Goal: Task Accomplishment & Management: Complete application form

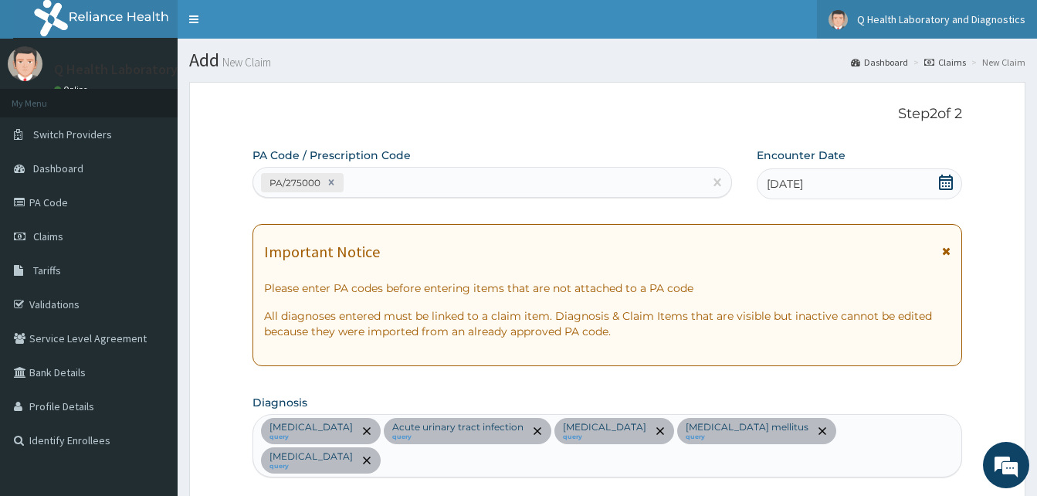
click at [963, 22] on span "Q Health Laboratory and Diagnostics" at bounding box center [941, 19] width 168 height 14
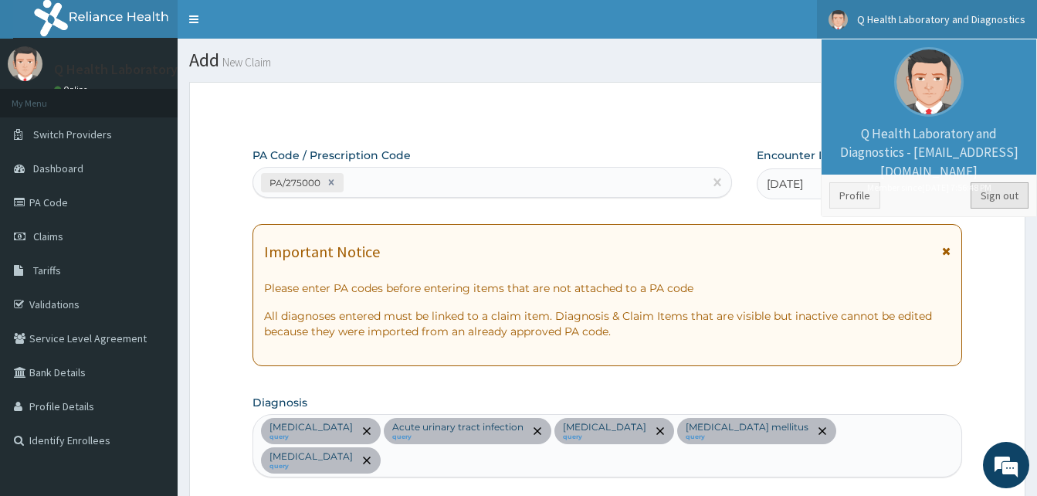
click at [1014, 200] on link "Sign out" at bounding box center [1000, 195] width 58 height 26
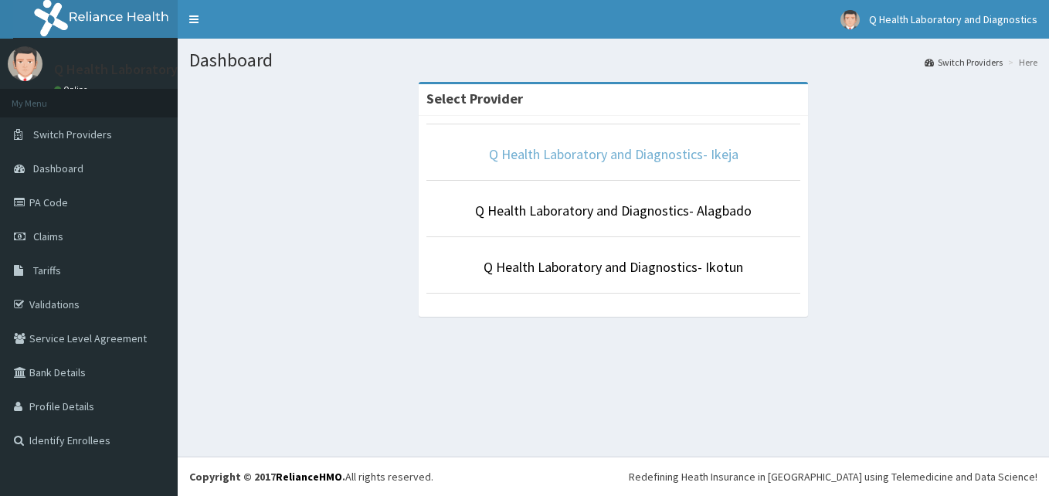
click at [658, 154] on link "Q Health Laboratory and Diagnostics- Ikeja" at bounding box center [614, 154] width 250 height 18
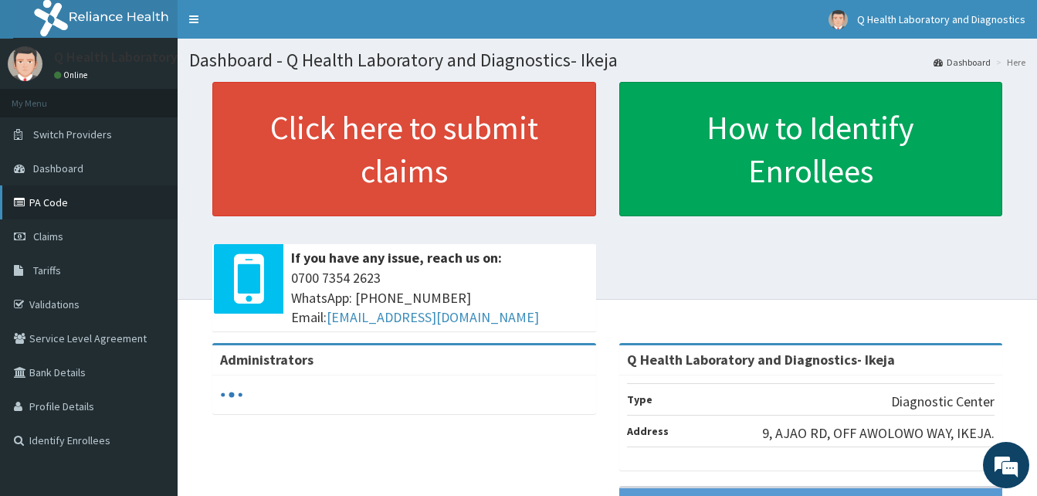
click at [68, 203] on link "PA Code" at bounding box center [89, 202] width 178 height 34
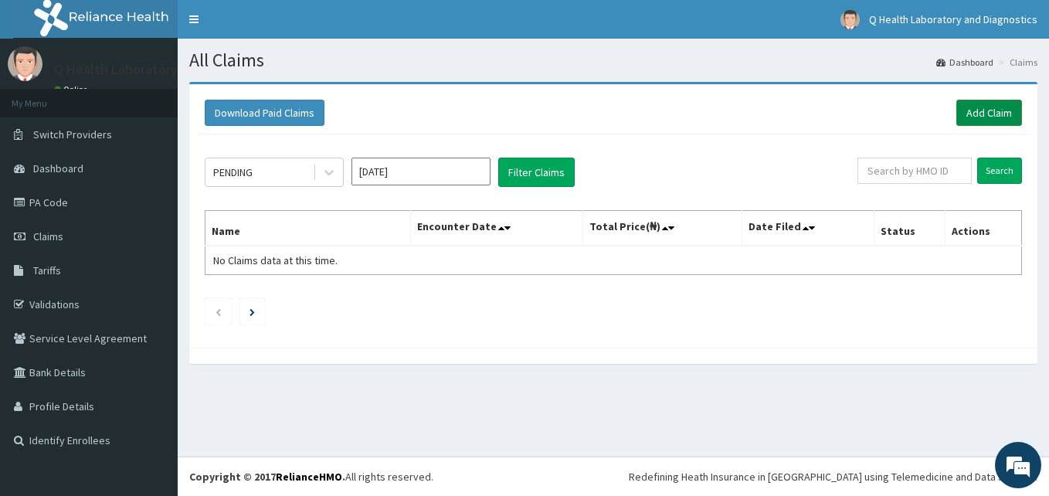
click at [979, 109] on link "Add Claim" at bounding box center [989, 113] width 66 height 26
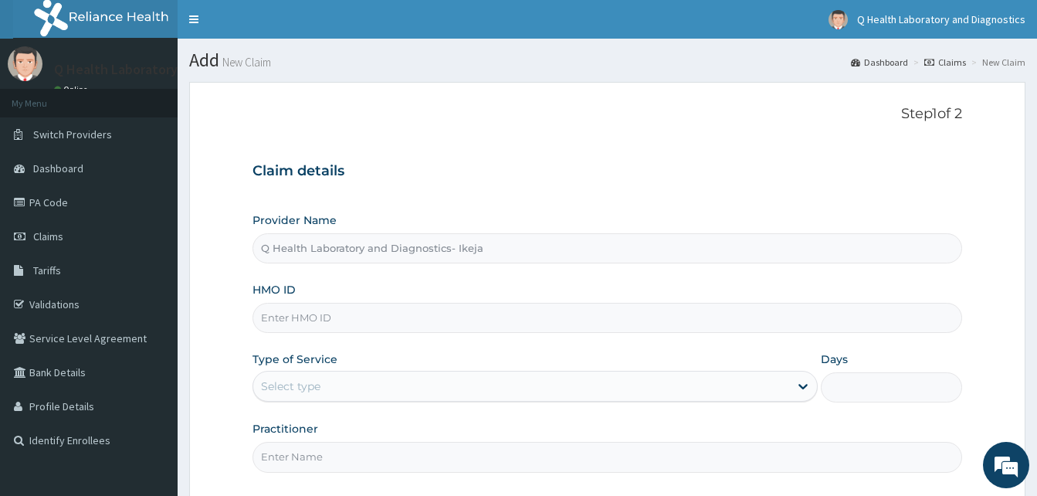
type input "Q Health Laboratory and Diagnostics- Ikeja"
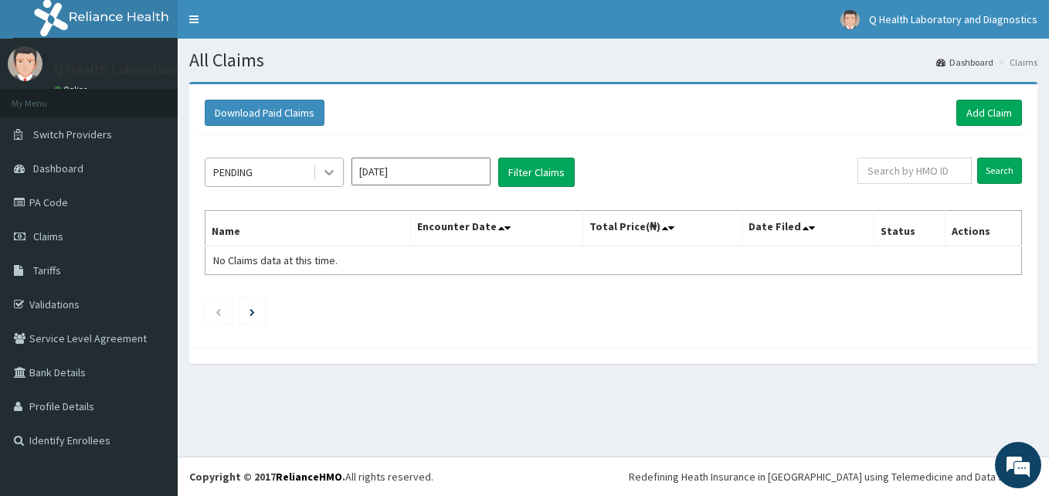
click at [331, 171] on icon at bounding box center [328, 172] width 15 height 15
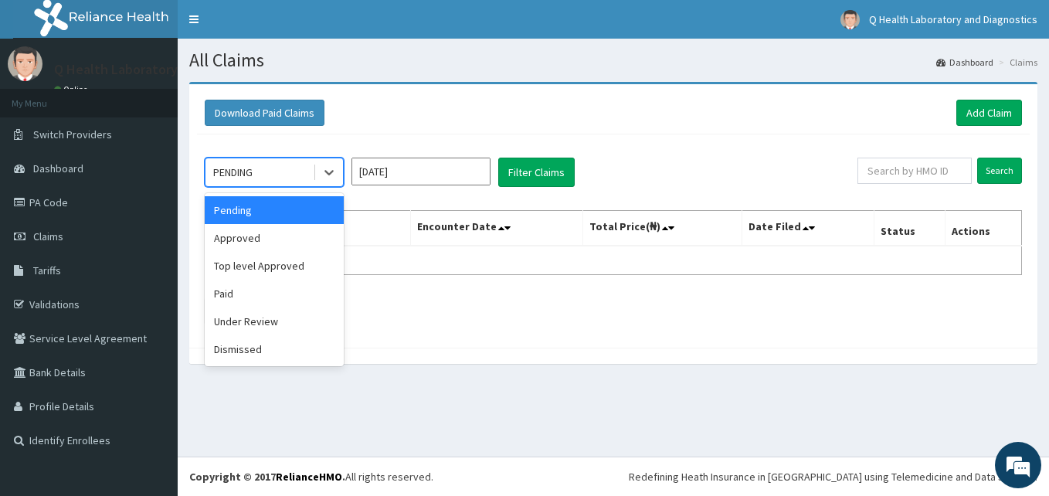
click at [321, 214] on div "Pending" at bounding box center [274, 210] width 139 height 28
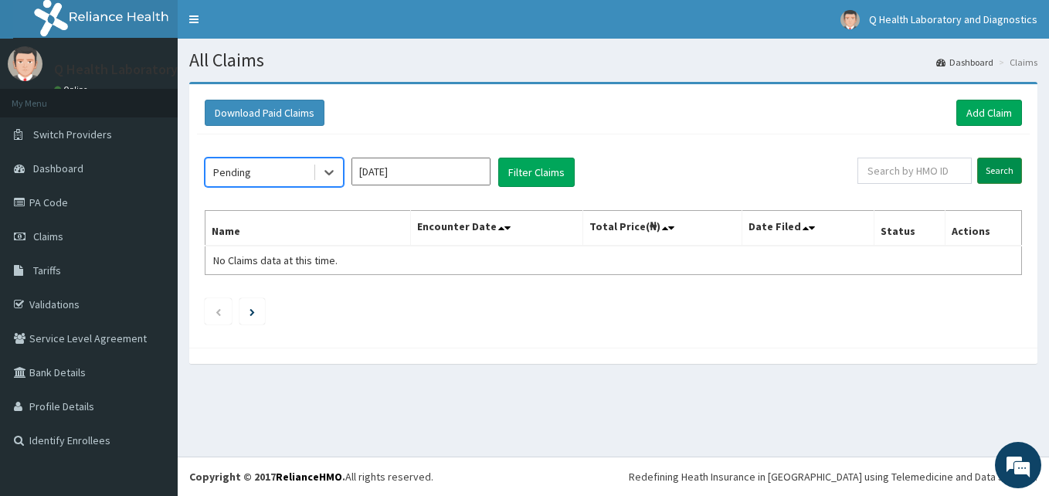
click at [996, 170] on input "Search" at bounding box center [999, 171] width 45 height 26
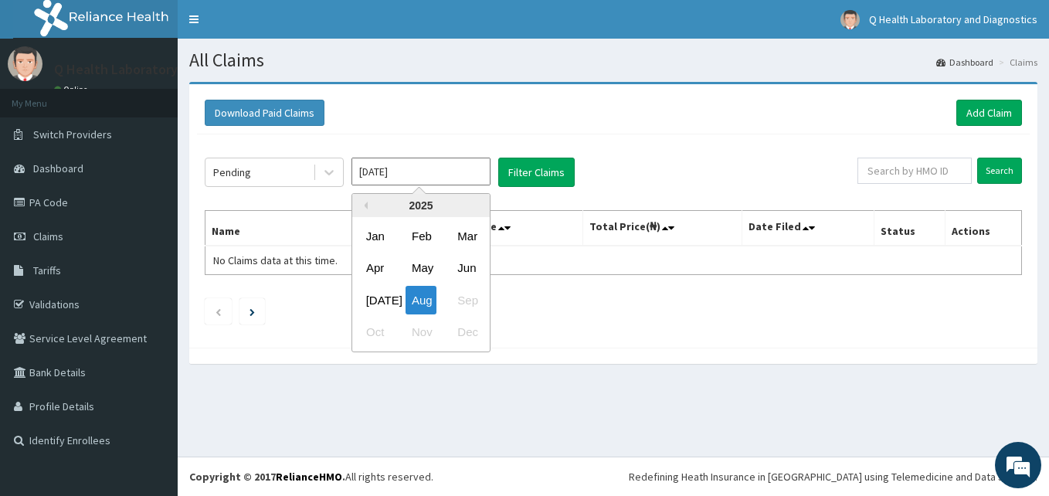
click at [439, 162] on input "Aug 2025" at bounding box center [420, 172] width 139 height 28
click at [378, 300] on div "Jul" at bounding box center [375, 300] width 31 height 29
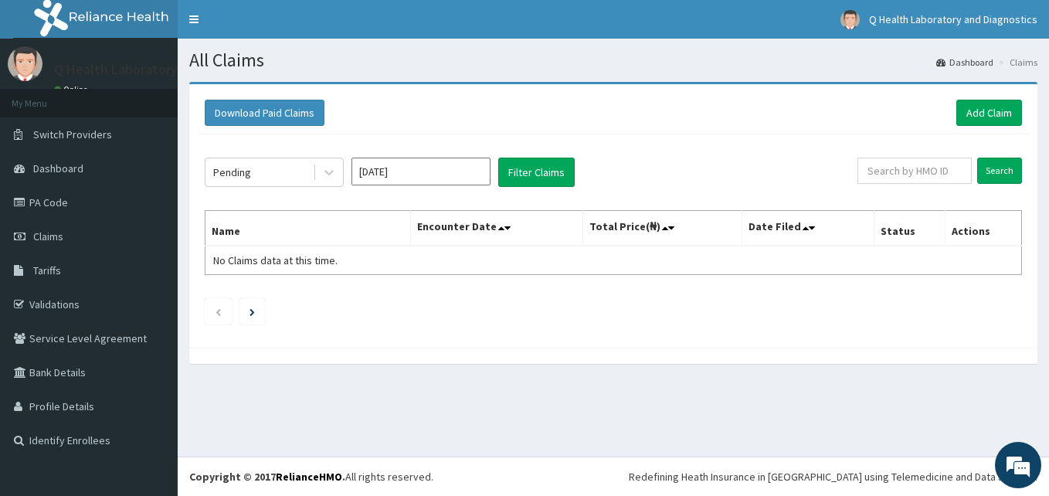
type input "Jul 2025"
click at [1006, 163] on input "Search" at bounding box center [999, 171] width 45 height 26
click at [990, 114] on link "Add Claim" at bounding box center [989, 113] width 66 height 26
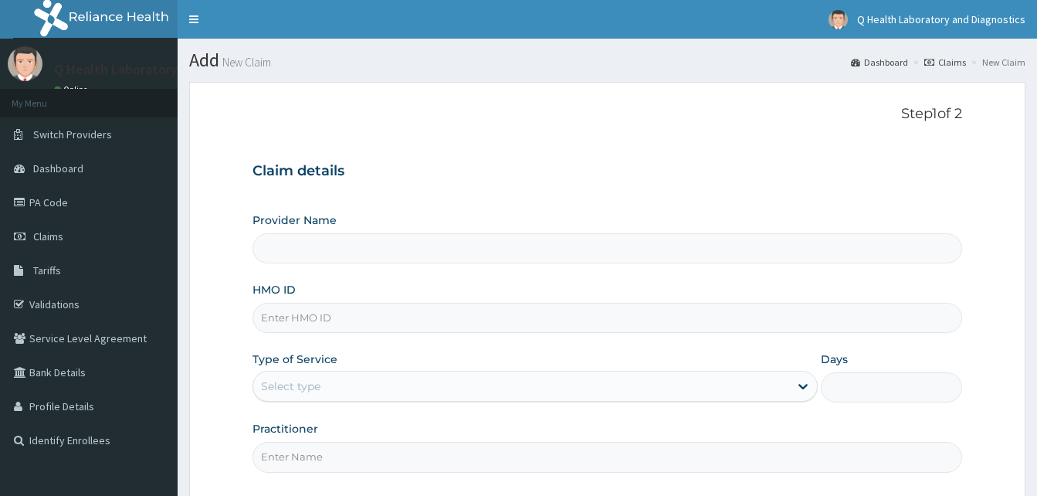
click at [348, 251] on input "Provider Name" at bounding box center [608, 248] width 710 height 30
type input "Q Health Laboratory and Diagnostics- Ikeja"
click at [378, 324] on input "HMO ID" at bounding box center [608, 318] width 710 height 30
paste input "PCA/10010/A"
type input "PCA/10010/A"
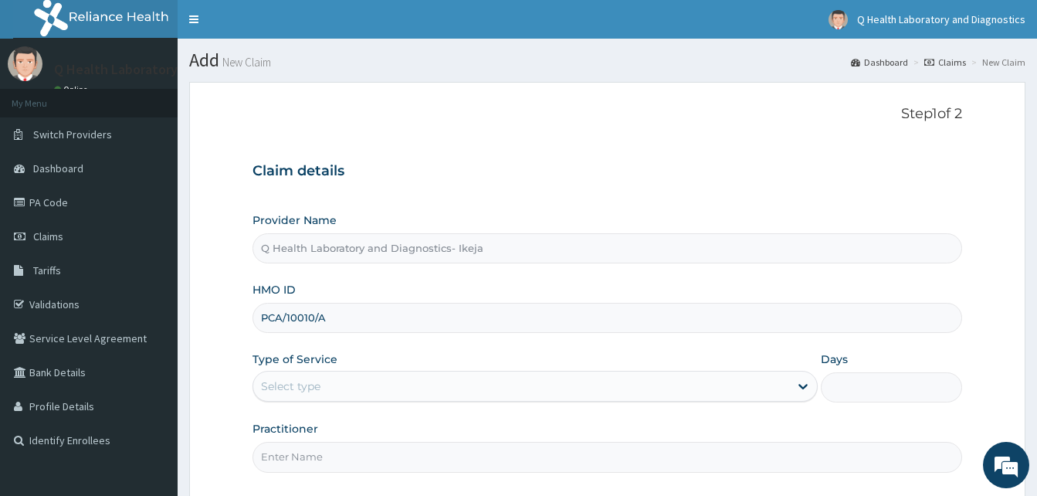
click at [464, 378] on div "Select type" at bounding box center [521, 386] width 536 height 25
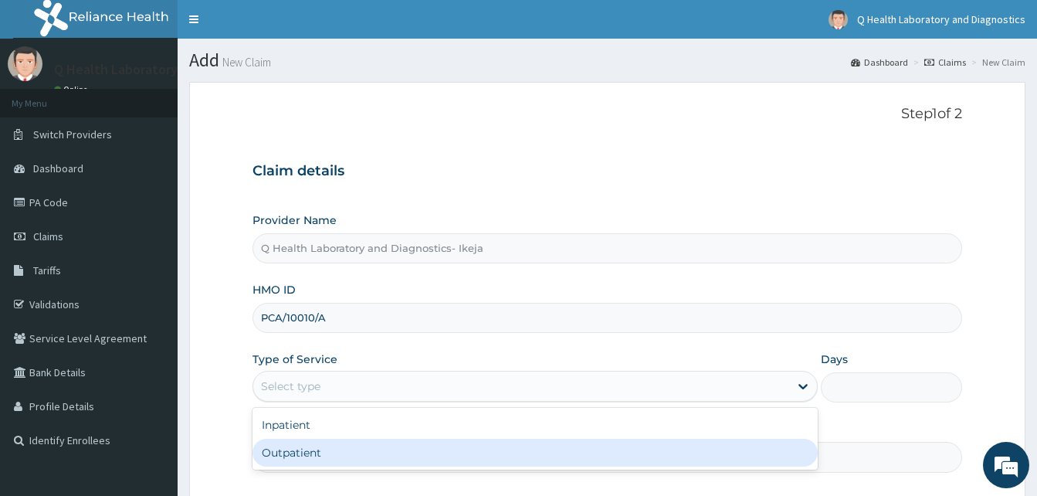
drag, startPoint x: 375, startPoint y: 452, endPoint x: 433, endPoint y: 372, distance: 98.6
click at [375, 452] on div "Outpatient" at bounding box center [535, 453] width 565 height 28
type input "1"
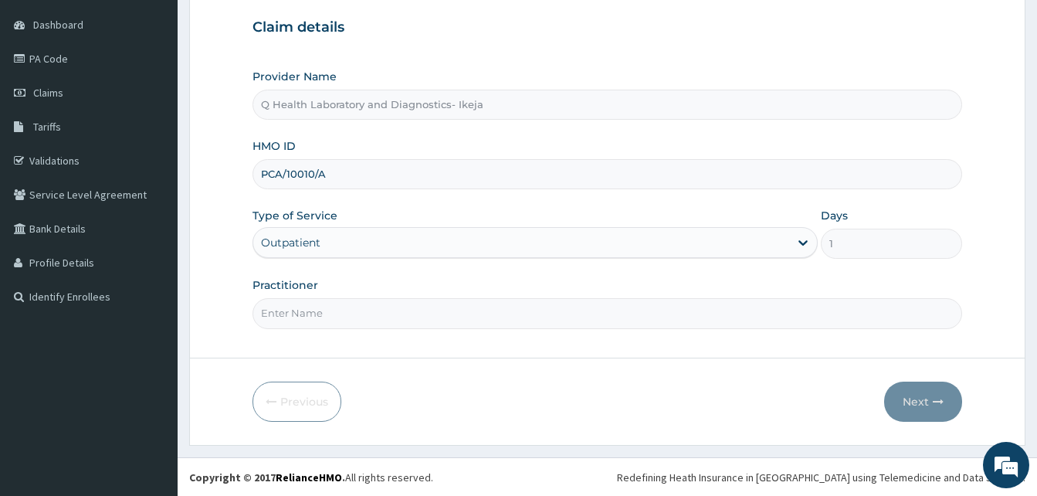
scroll to position [144, 0]
click at [413, 312] on input "Practitioner" at bounding box center [608, 312] width 710 height 30
type input "Omolara"
click at [928, 397] on button "Next" at bounding box center [923, 401] width 78 height 40
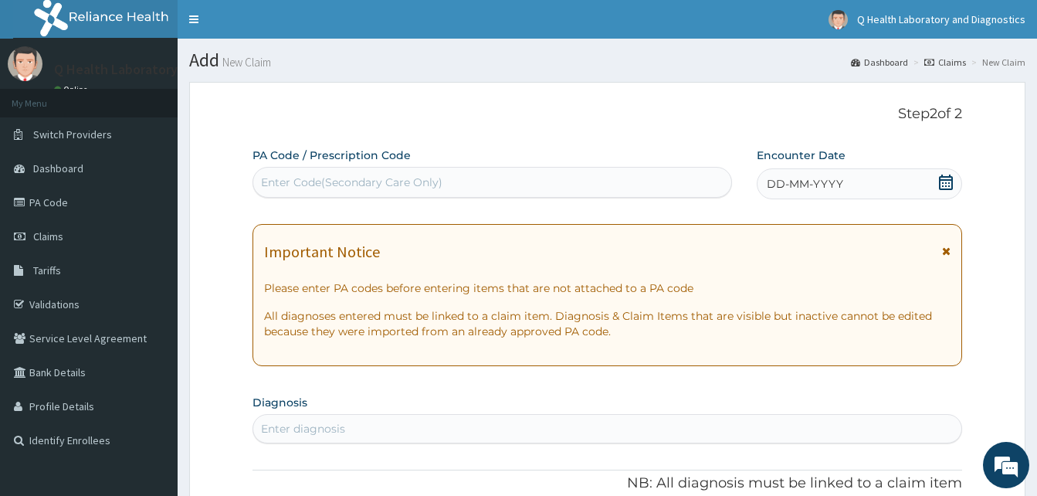
click at [399, 182] on div "Enter Code(Secondary Care Only)" at bounding box center [352, 182] width 182 height 15
paste input "PA/275000"
type input "PA/275000"
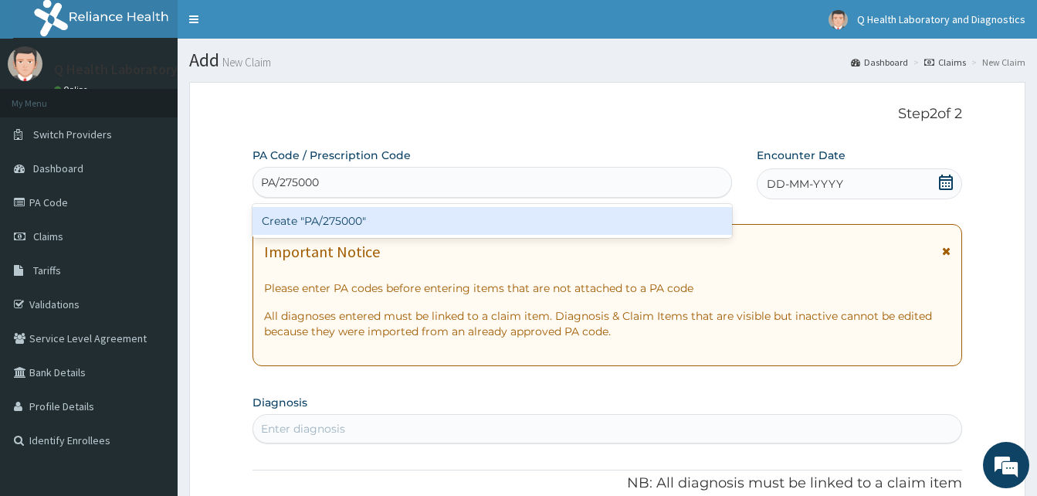
click at [481, 222] on div "Create "PA/275000"" at bounding box center [493, 221] width 480 height 28
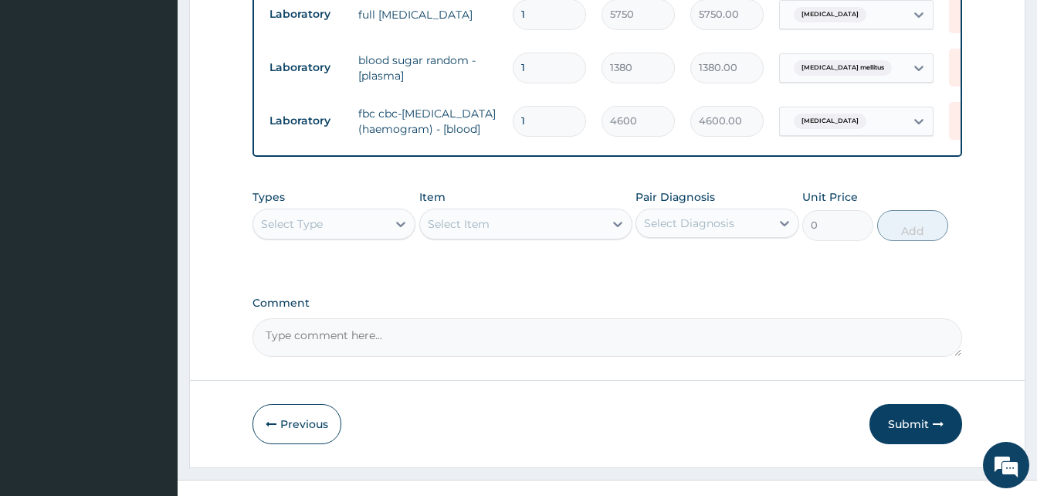
scroll to position [778, 0]
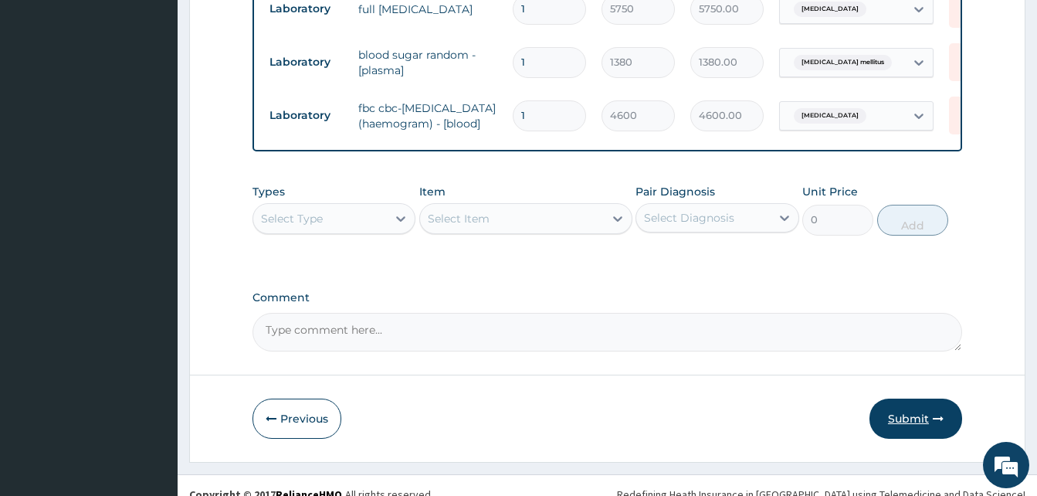
click at [910, 399] on button "Submit" at bounding box center [916, 419] width 93 height 40
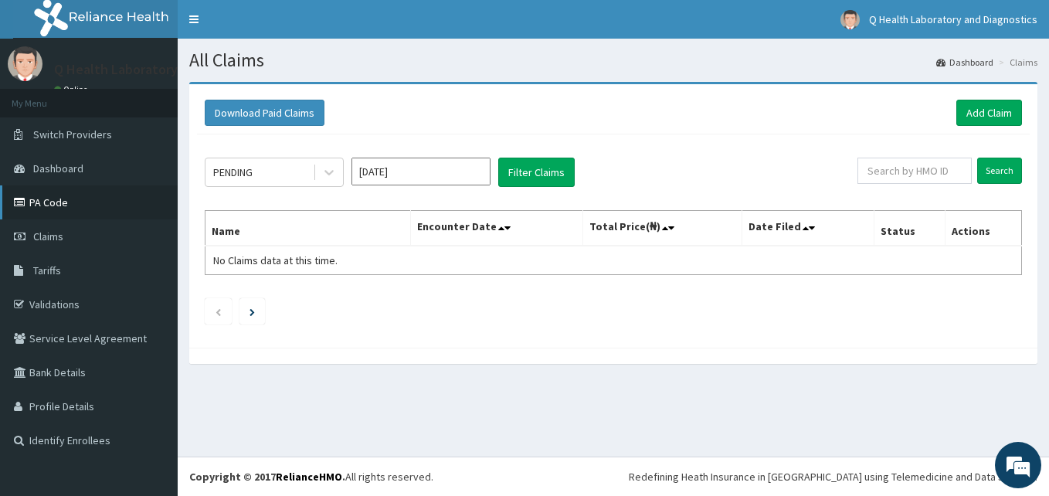
click at [70, 206] on link "PA Code" at bounding box center [89, 202] width 178 height 34
click at [334, 173] on icon at bounding box center [328, 172] width 15 height 15
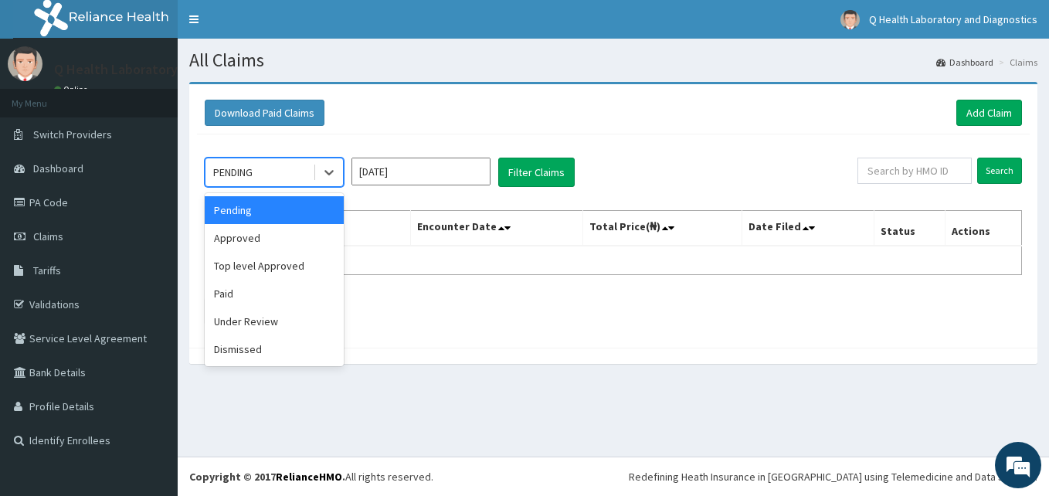
click at [310, 211] on div "Pending" at bounding box center [274, 210] width 139 height 28
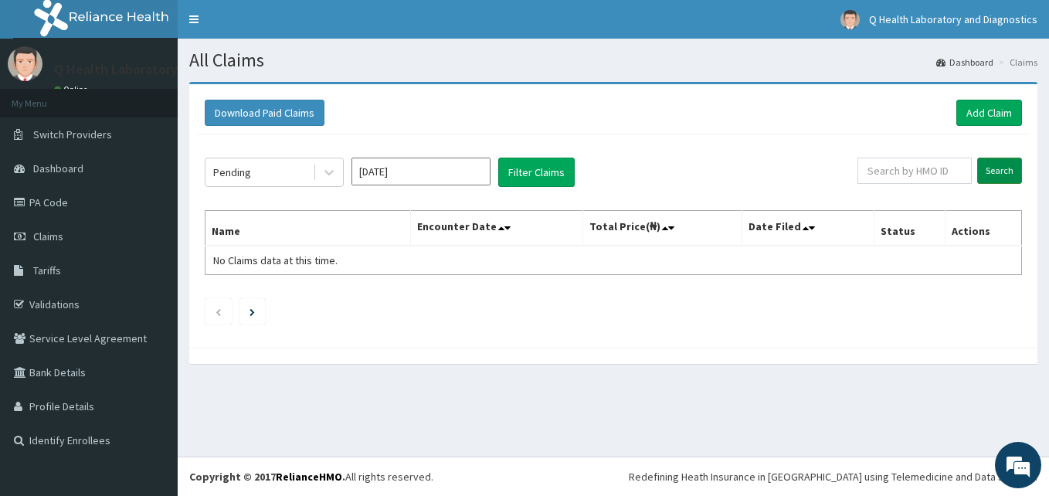
click at [993, 172] on input "Search" at bounding box center [999, 171] width 45 height 26
click at [905, 161] on input "text" at bounding box center [914, 171] width 114 height 26
paste input "PCA/10010/A"
type input "PCA/10010/A"
click at [1003, 176] on input "Search" at bounding box center [999, 171] width 45 height 26
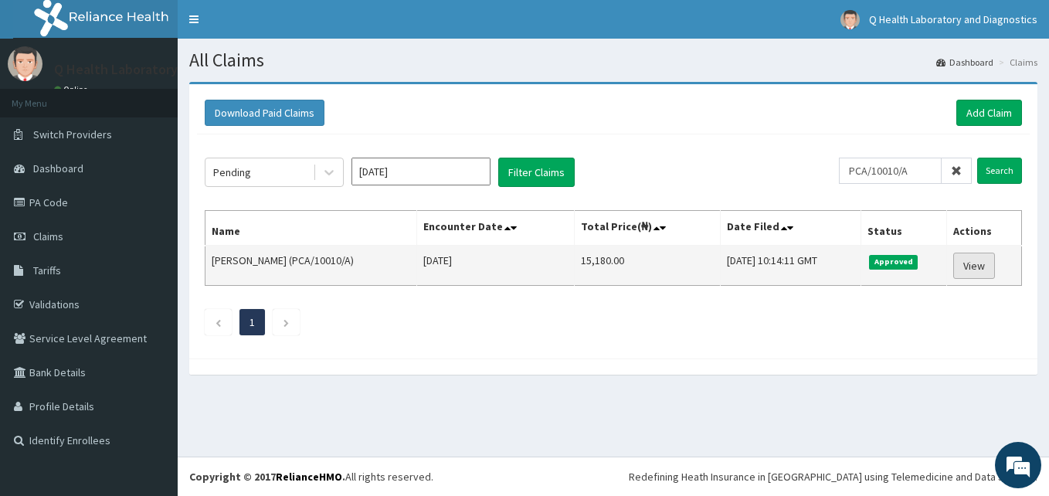
click at [983, 270] on link "View" at bounding box center [974, 266] width 42 height 26
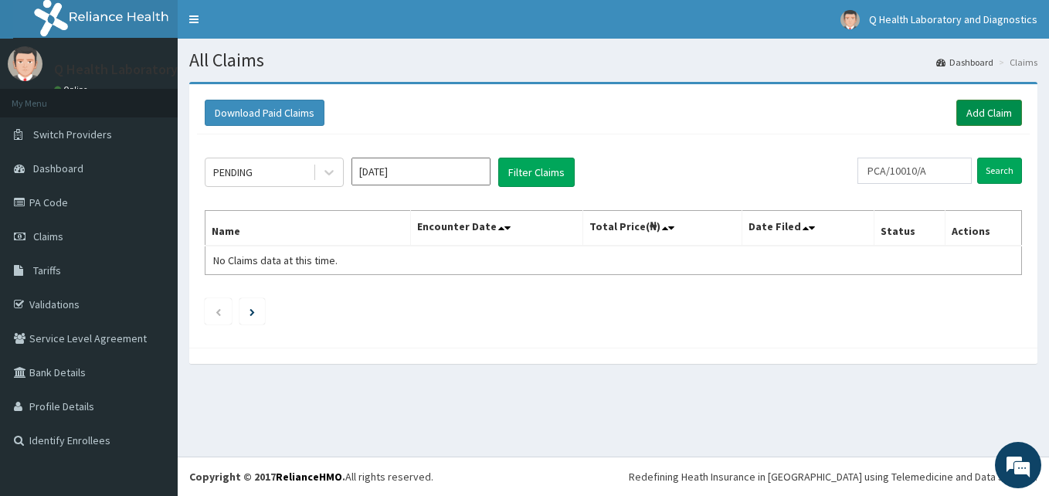
click at [983, 107] on link "Add Claim" at bounding box center [989, 113] width 66 height 26
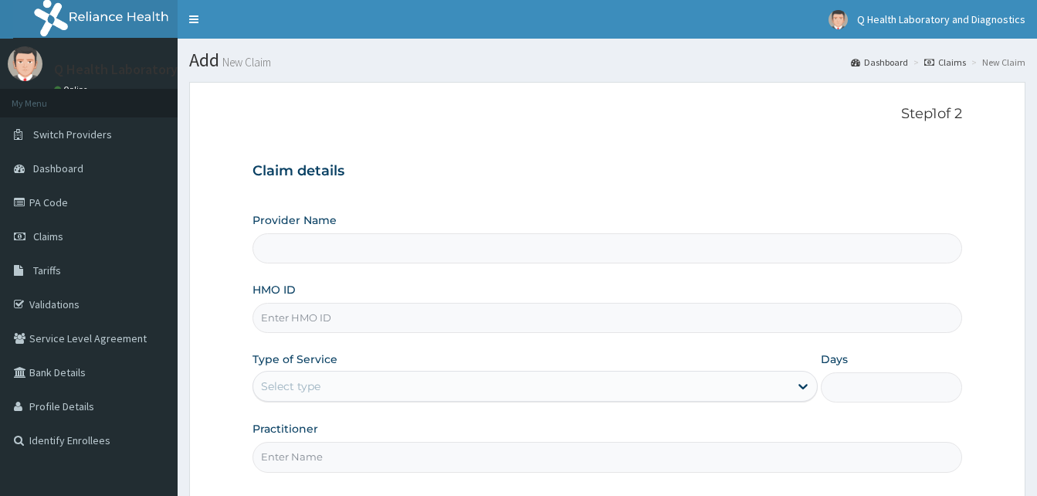
type input "Q Health Laboratory and Diagnostics- Ikeja"
click at [365, 314] on input "HMO ID" at bounding box center [608, 318] width 710 height 30
paste input "PCA/10010/A"
type input "PCA/10010/A"
click at [378, 373] on div "Select type" at bounding box center [535, 386] width 565 height 31
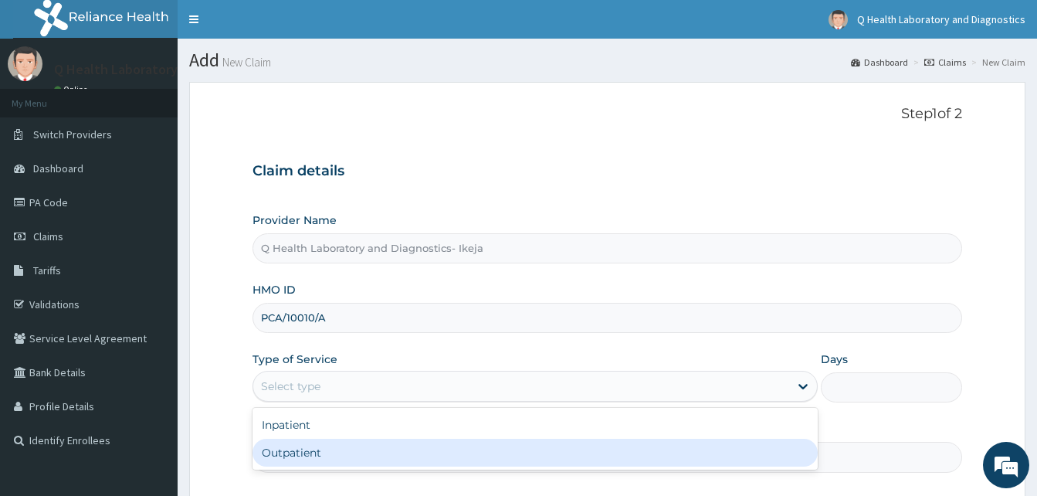
click at [345, 451] on div "Outpatient" at bounding box center [535, 453] width 565 height 28
type input "1"
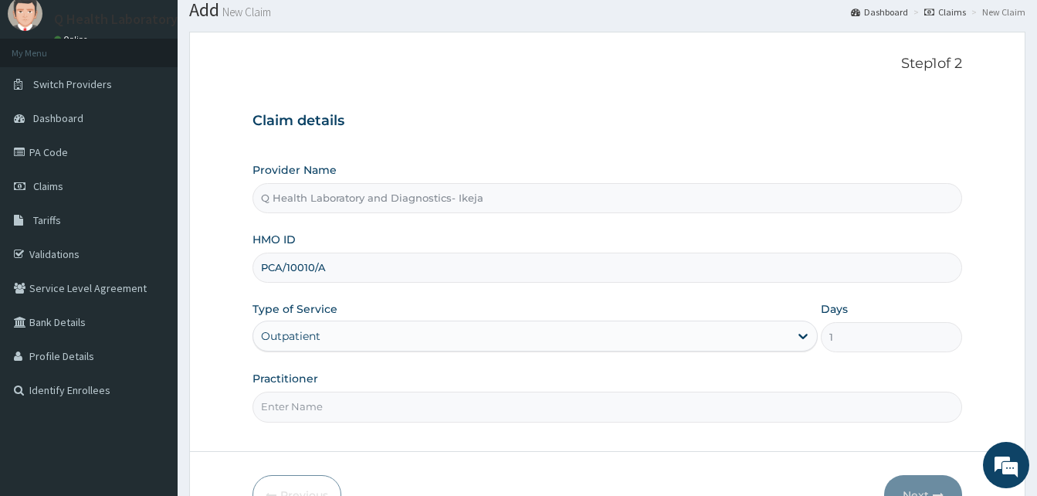
scroll to position [77, 0]
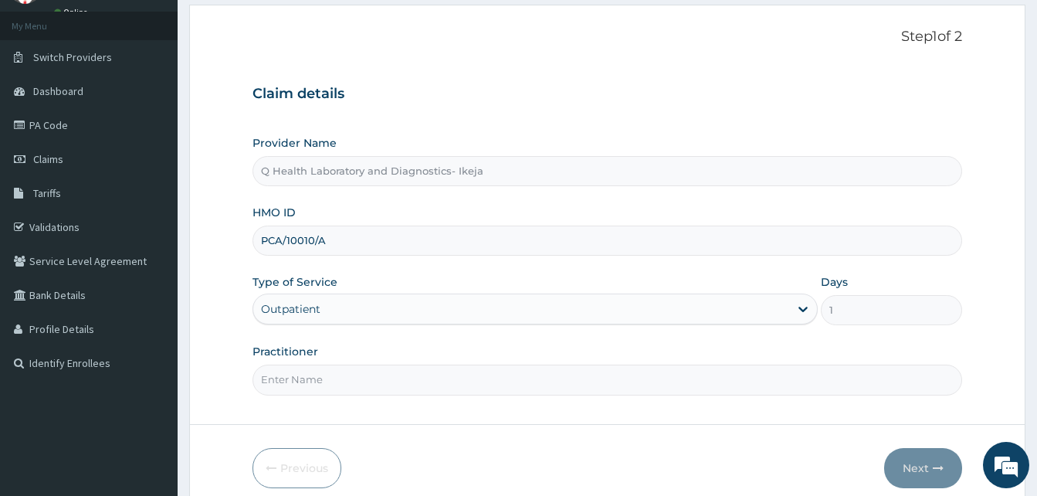
click at [370, 373] on input "Practitioner" at bounding box center [608, 380] width 710 height 30
type input "omolara"
click at [923, 469] on button "Next" at bounding box center [923, 468] width 78 height 40
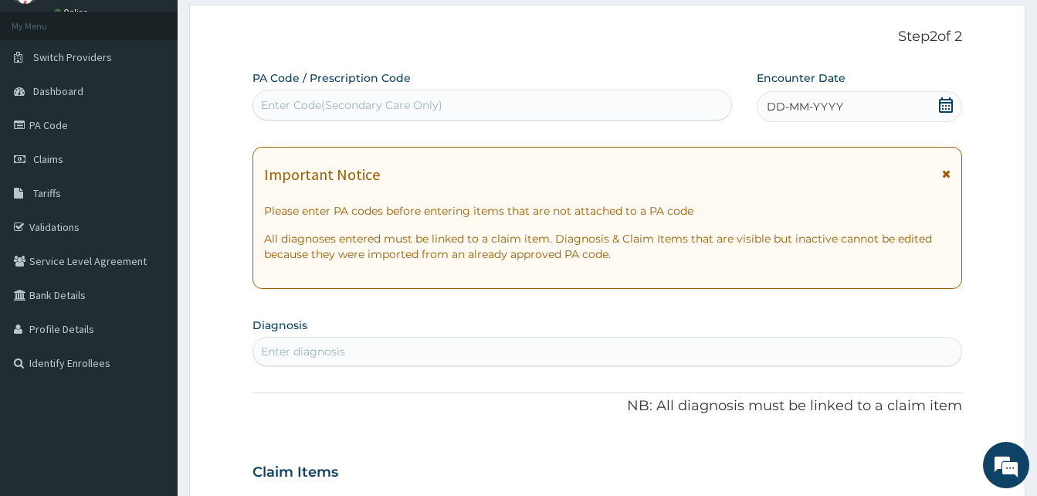
click at [391, 105] on div "Enter Code(Secondary Care Only)" at bounding box center [352, 104] width 182 height 15
paste input "PA/275000"
type input "PA/275000"
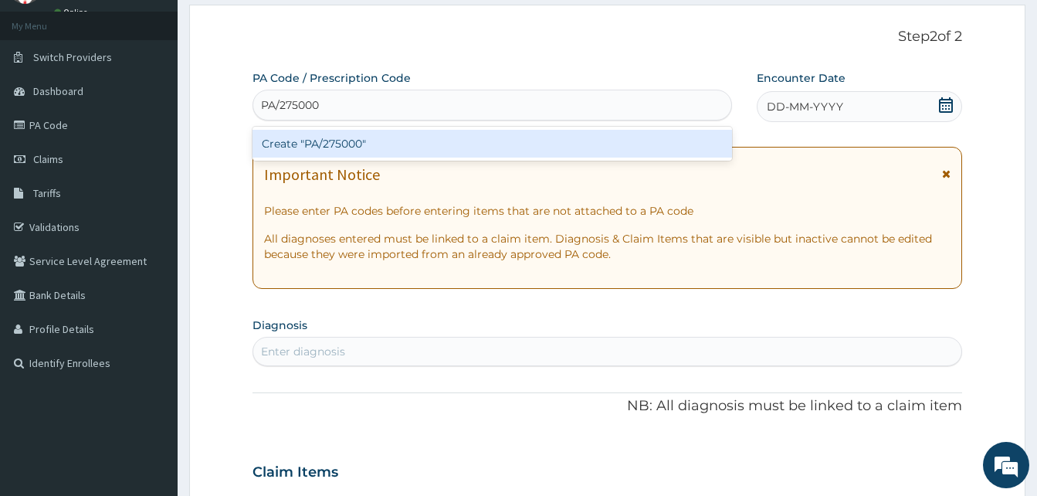
click at [397, 148] on div "Create "PA/275000"" at bounding box center [493, 144] width 480 height 28
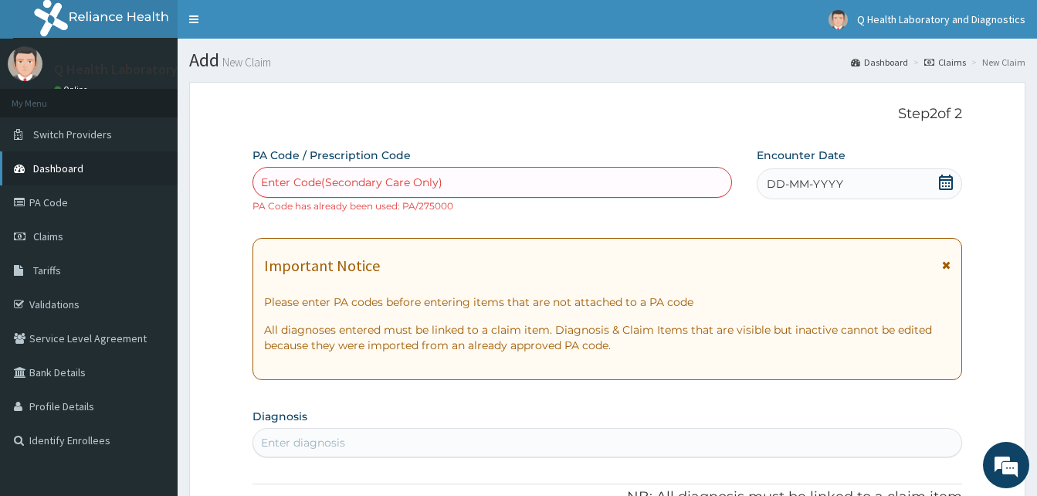
click at [54, 165] on span "Dashboard" at bounding box center [58, 168] width 50 height 14
